Goal: Transaction & Acquisition: Download file/media

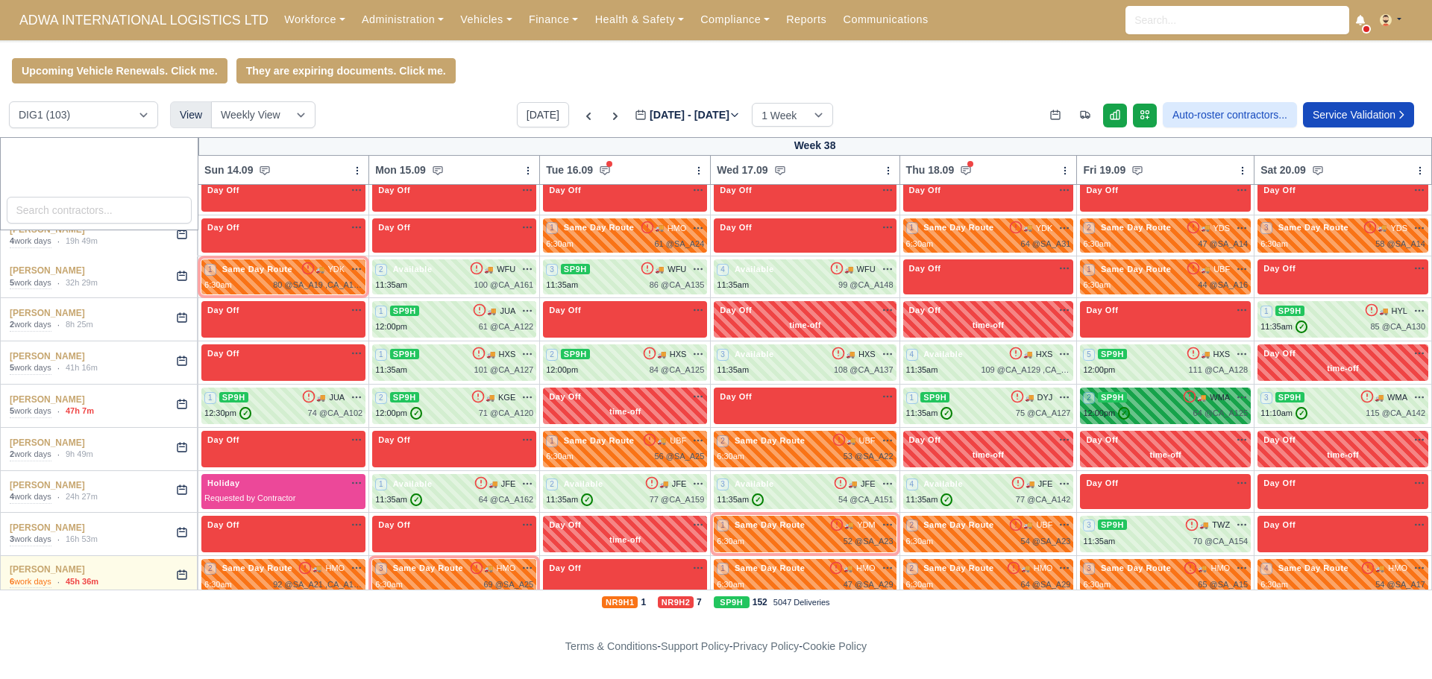
scroll to position [820, 0]
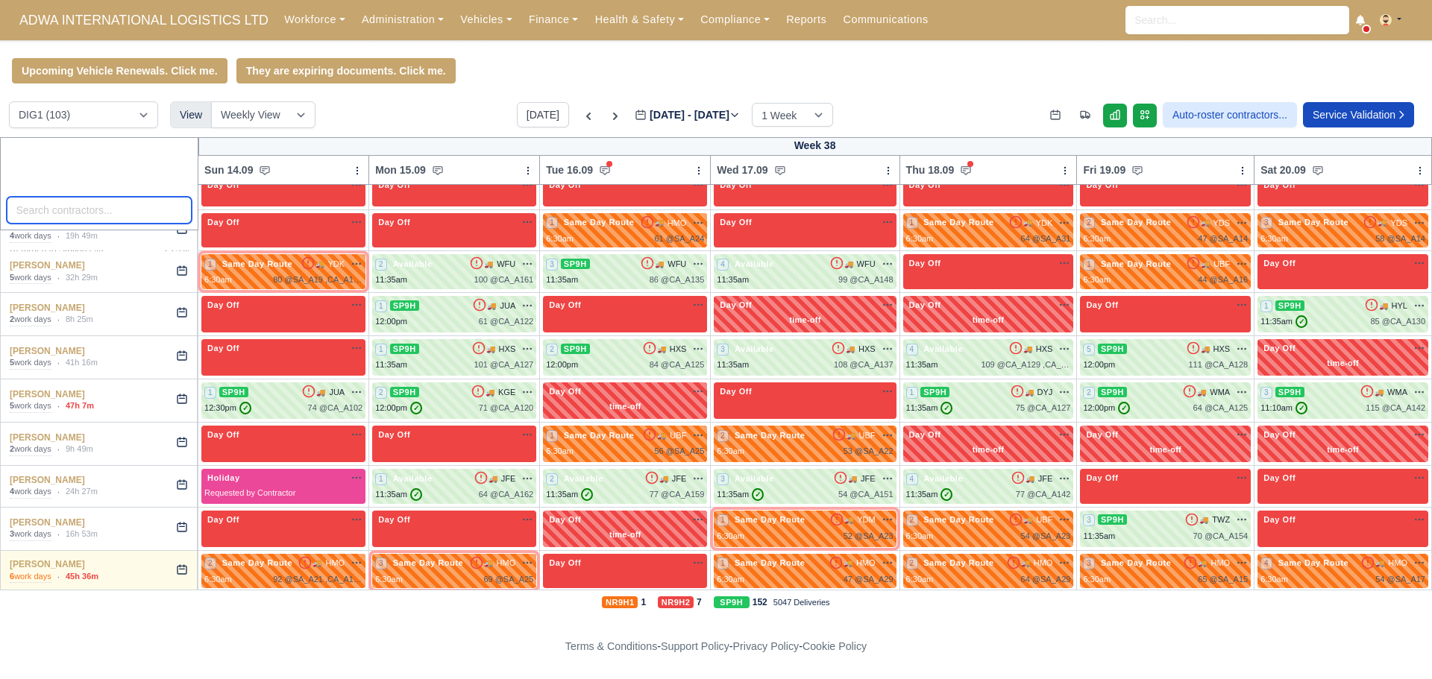
click at [94, 209] on input "search" at bounding box center [100, 210] width 186 height 27
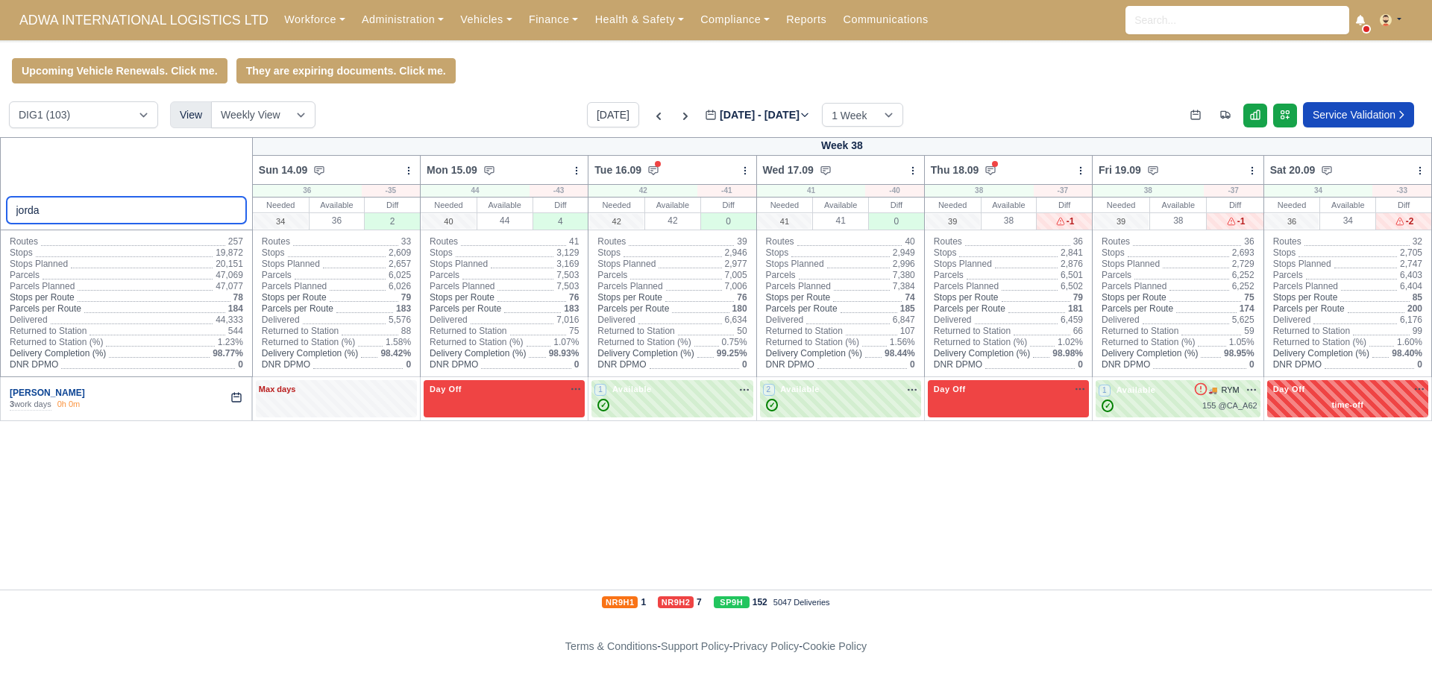
type input "jorda"
click at [27, 395] on link "[PERSON_NAME]" at bounding box center [47, 393] width 75 height 10
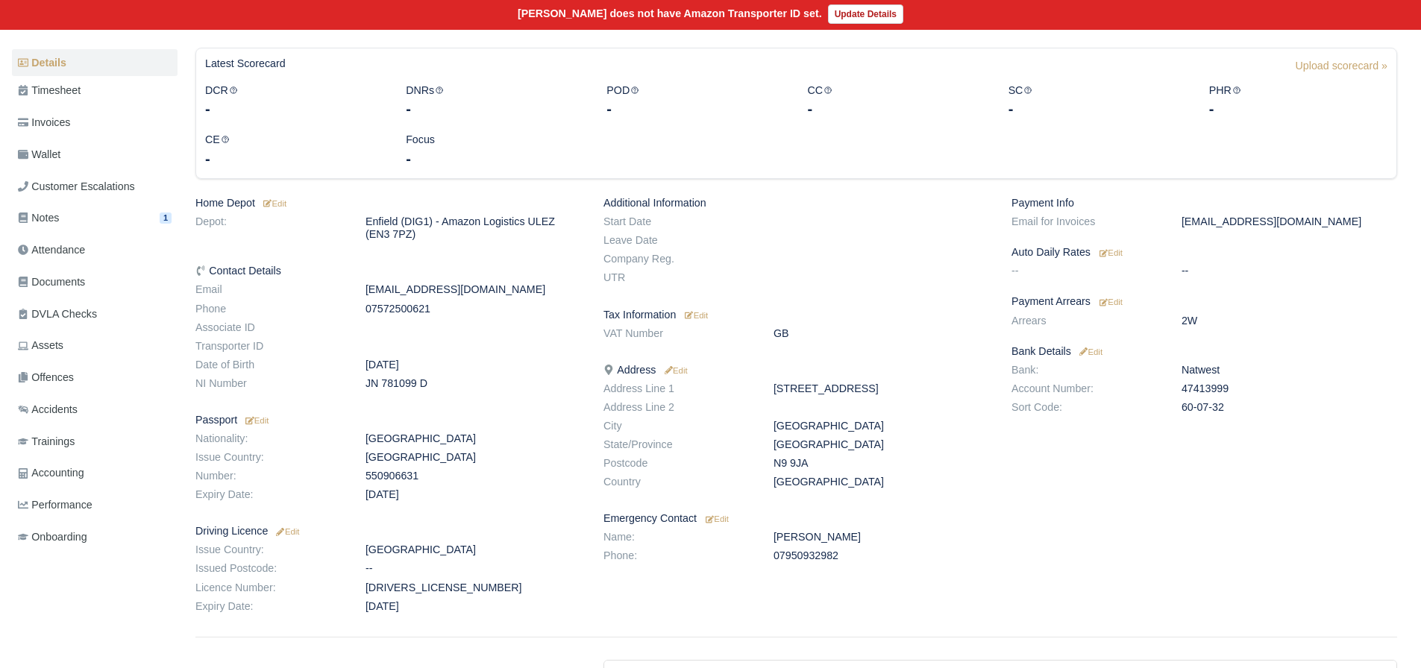
scroll to position [149, 0]
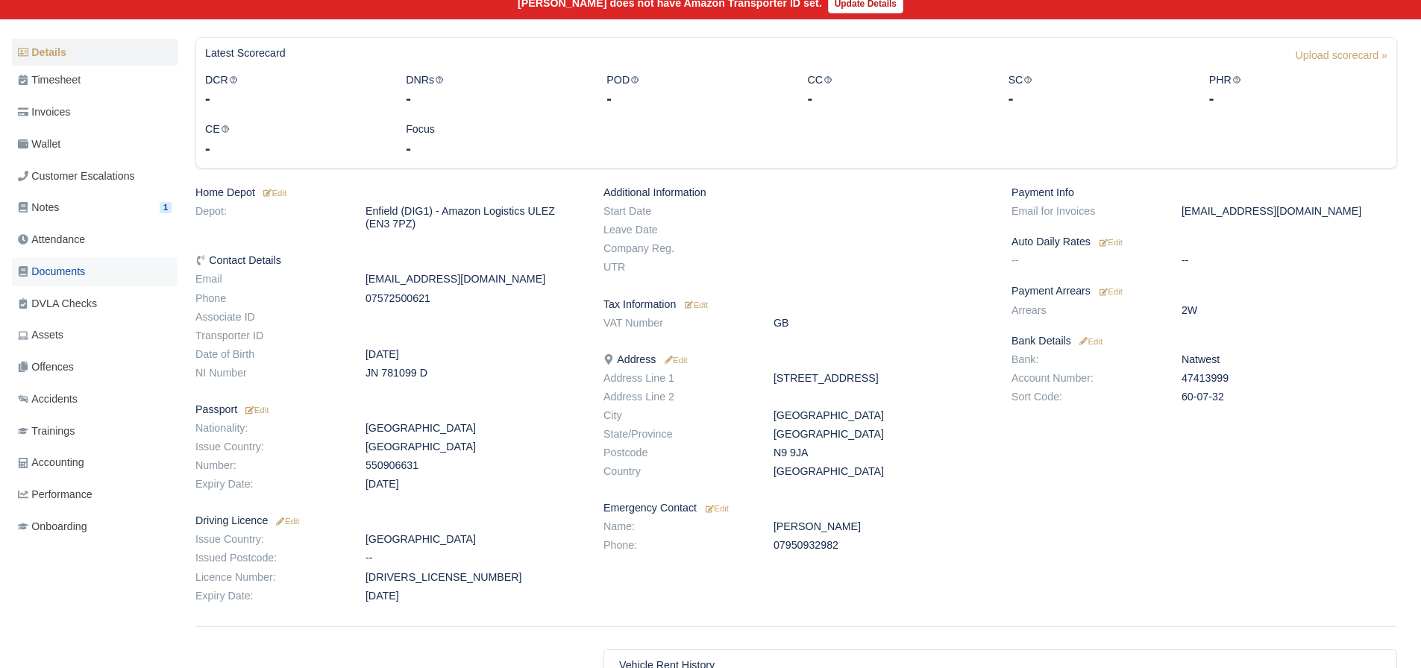
click at [58, 277] on span "Documents" at bounding box center [51, 271] width 67 height 17
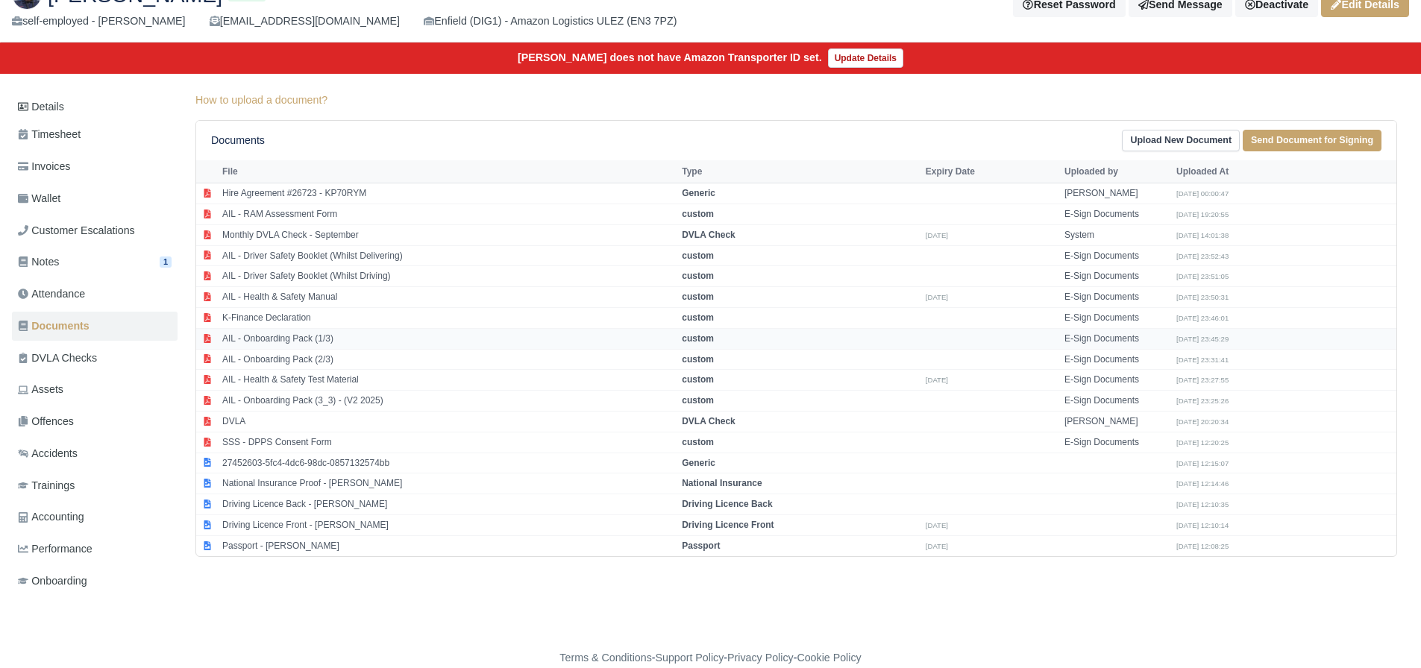
scroll to position [117, 0]
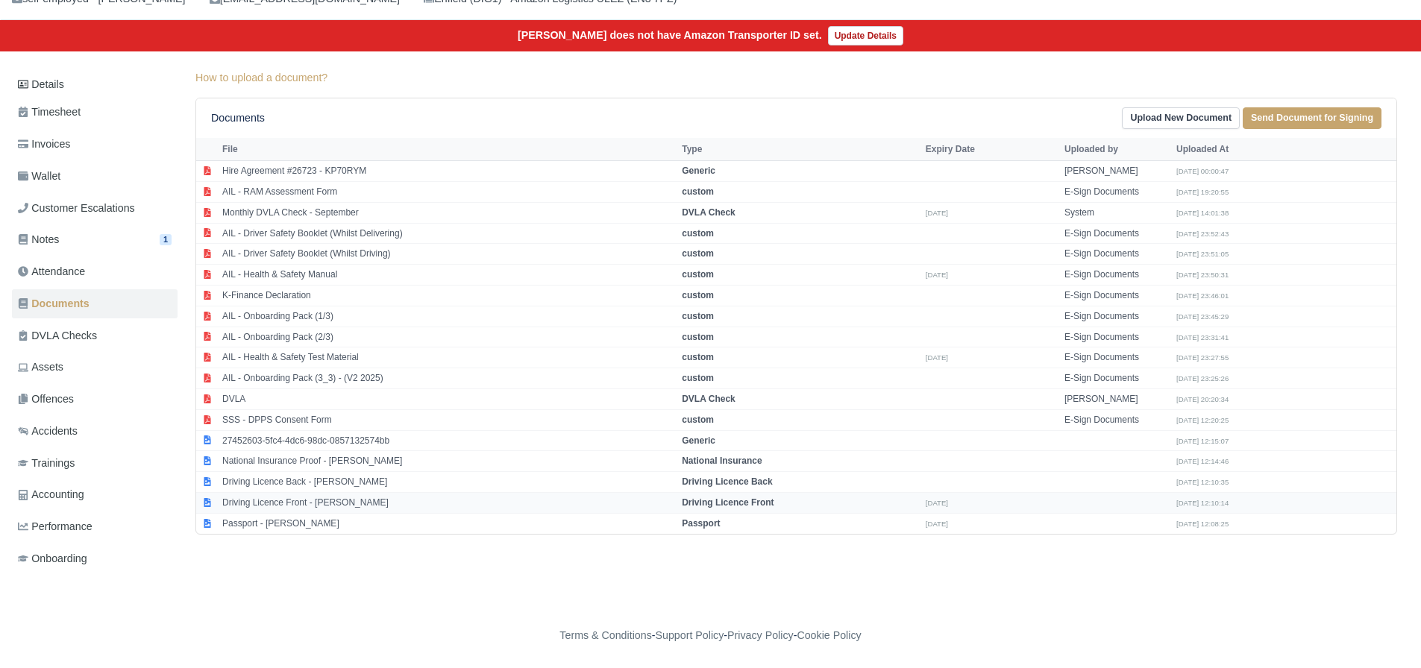
click at [295, 505] on td "Driving Licence Front - [PERSON_NAME]" at bounding box center [447, 502] width 459 height 21
select select "driving-licence-front"
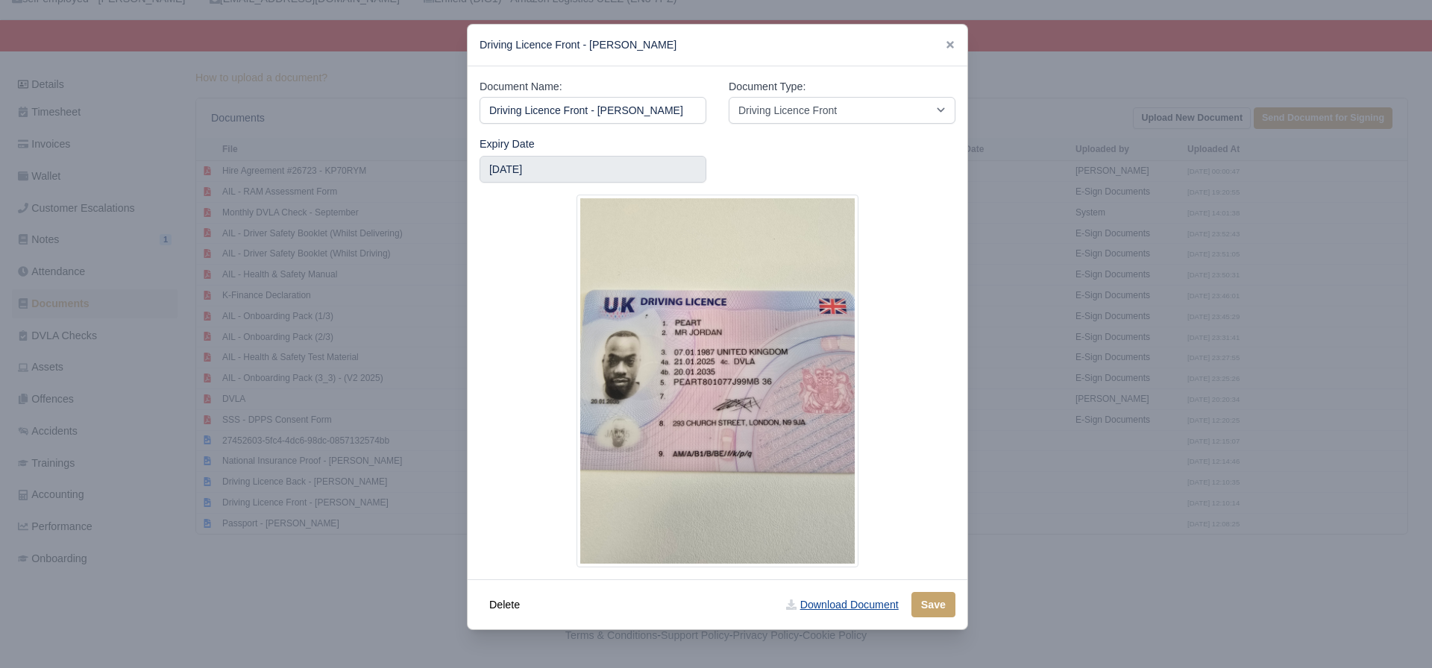
click at [849, 604] on link "Download Document" at bounding box center [841, 604] width 131 height 25
drag, startPoint x: 277, startPoint y: 566, endPoint x: 283, endPoint y: 506, distance: 60.0
click at [277, 562] on div at bounding box center [716, 334] width 1432 height 668
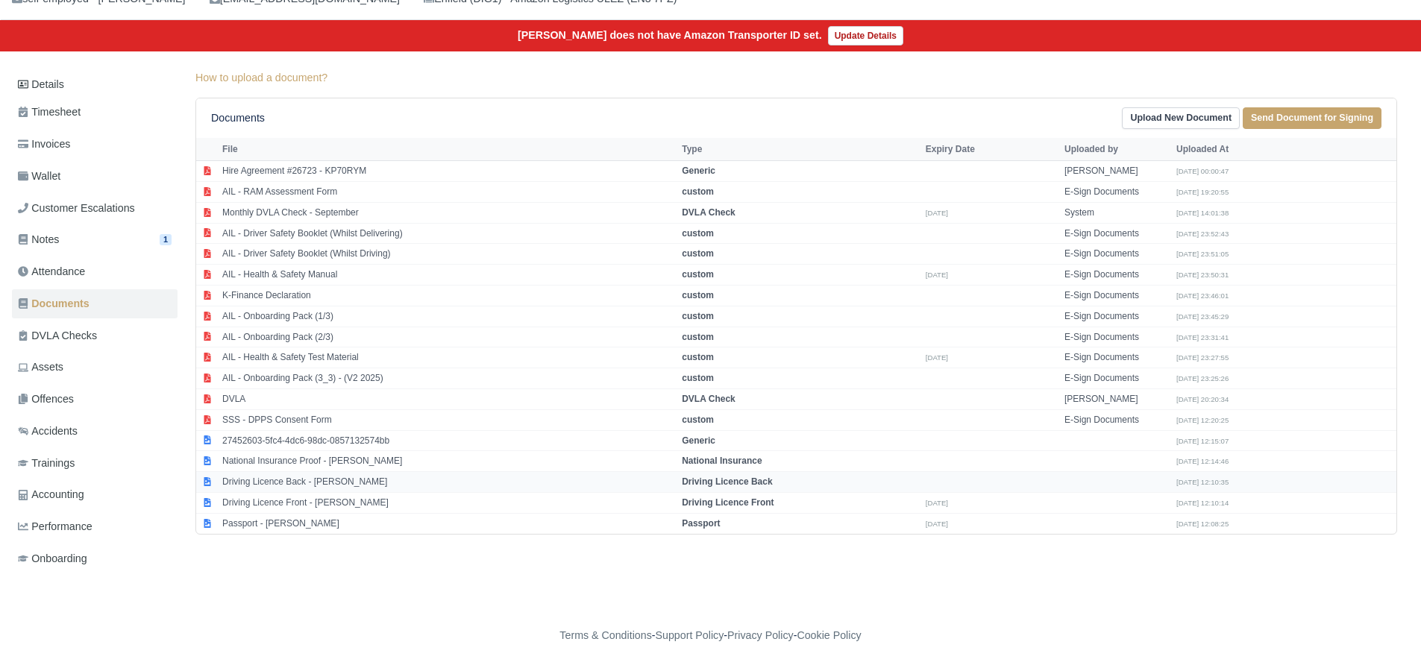
click at [286, 485] on td "Driving Licence Back - [PERSON_NAME]" at bounding box center [447, 482] width 459 height 21
select select "driving-licence-back"
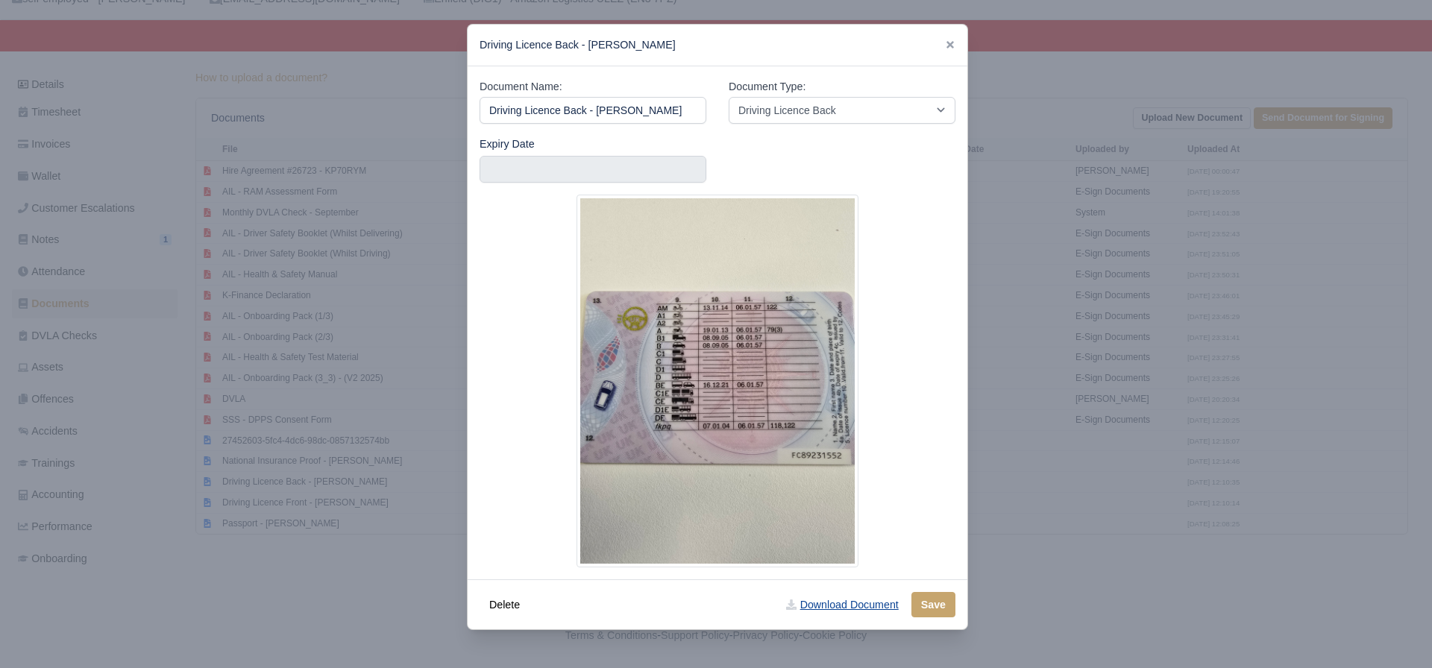
click at [861, 607] on link "Download Document" at bounding box center [841, 604] width 131 height 25
click at [131, 345] on div at bounding box center [716, 334] width 1432 height 668
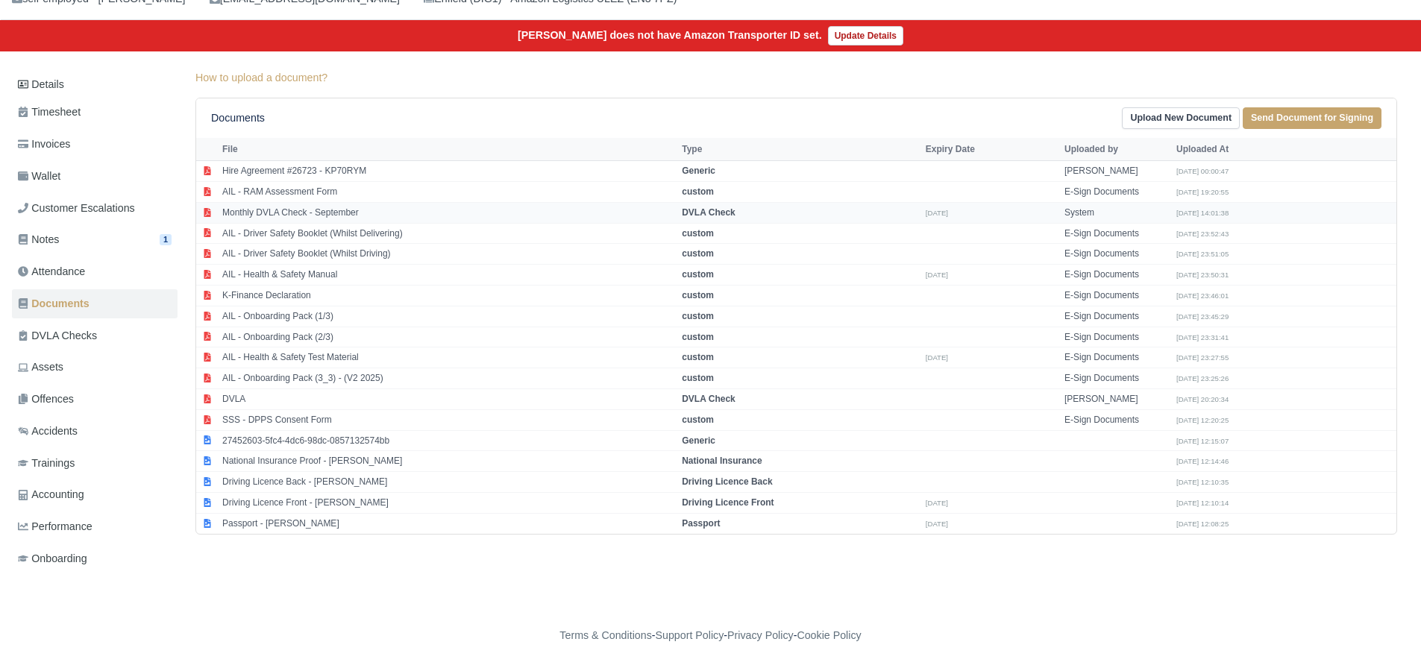
click at [295, 214] on td "Monthly DVLA Check - September" at bounding box center [447, 212] width 459 height 21
select select "dvla-check"
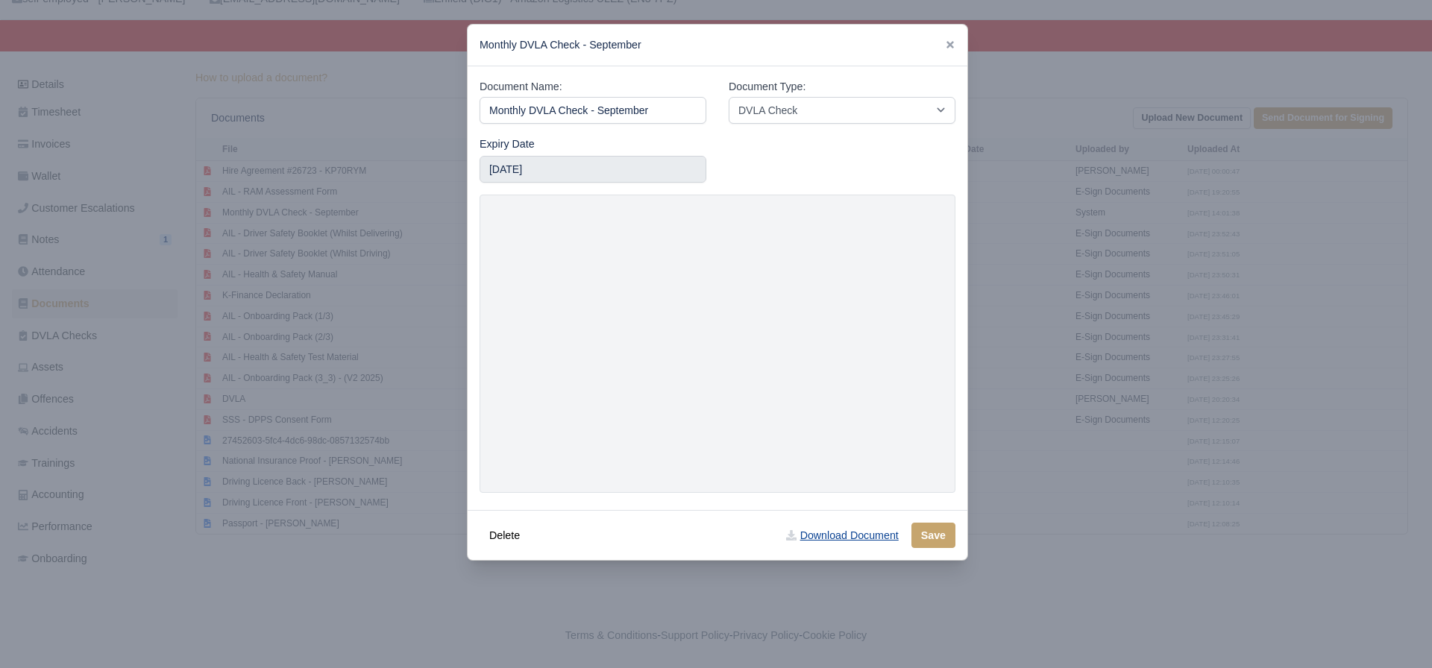
click at [843, 539] on link "Download Document" at bounding box center [841, 535] width 131 height 25
click at [415, 371] on div at bounding box center [716, 334] width 1432 height 668
